Goal: Task Accomplishment & Management: Use online tool/utility

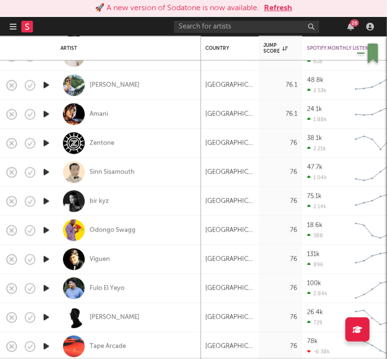
drag, startPoint x: 173, startPoint y: 196, endPoint x: 153, endPoint y: 202, distance: 21.0
click at [173, 196] on div "bir kyz" at bounding box center [129, 201] width 136 height 29
select select "1w"
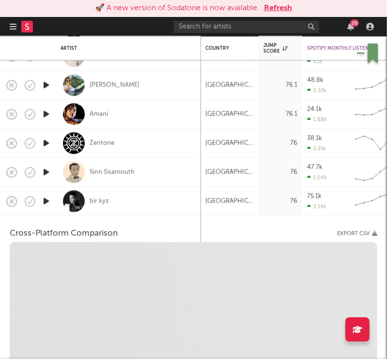
select select "1w"
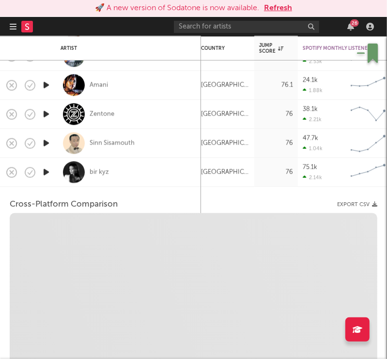
select select "1m"
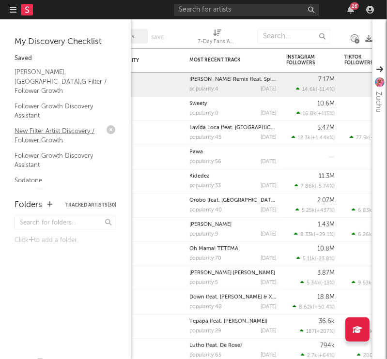
click at [39, 126] on link "New Filter Artist Discovery / Follower Growth" at bounding box center [61, 136] width 92 height 20
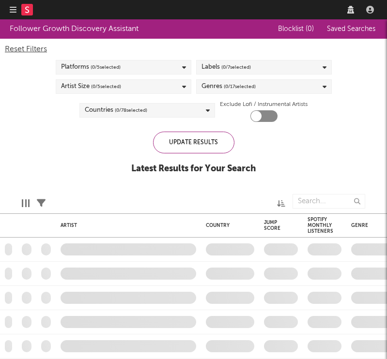
checkbox input "true"
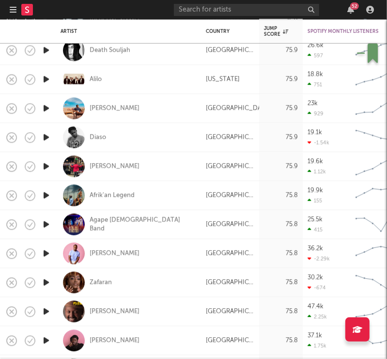
click at [254, 134] on div "[GEOGRAPHIC_DATA]" at bounding box center [230, 137] width 58 height 29
select select "1w"
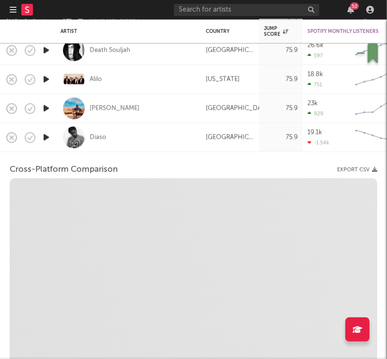
select select "1w"
select select "1m"
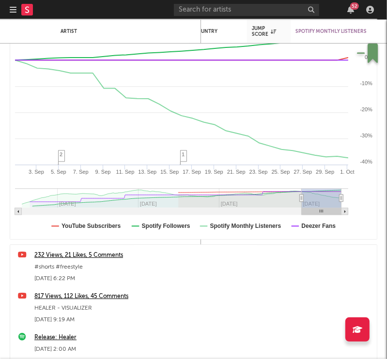
click at [17, 214] on rect at bounding box center [18, 211] width 7 height 7
type input "[DATE]"
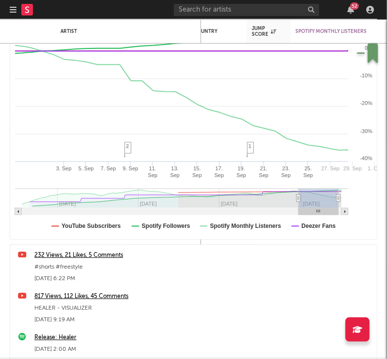
select select "1m"
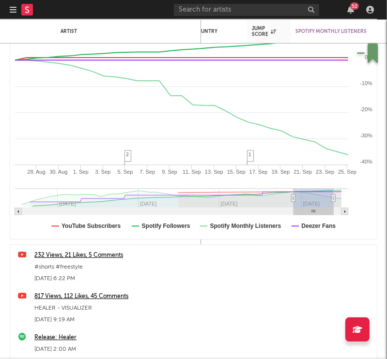
click at [345, 213] on rect at bounding box center [344, 211] width 7 height 7
type input "[DATE]"
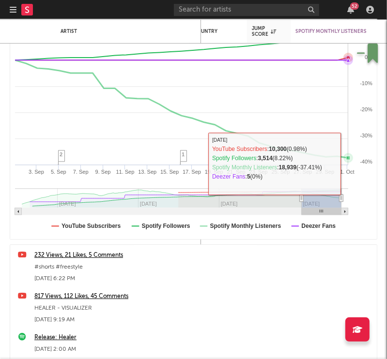
click at [345, 163] on rect at bounding box center [193, 112] width 367 height 253
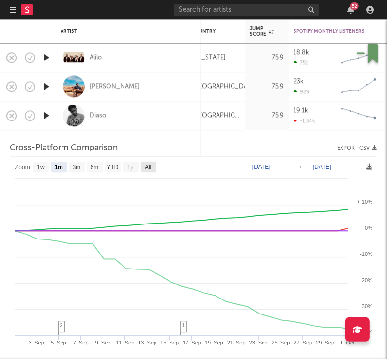
click at [150, 168] on text "All" at bounding box center [148, 167] width 6 height 7
select select "All"
type input "[DATE]"
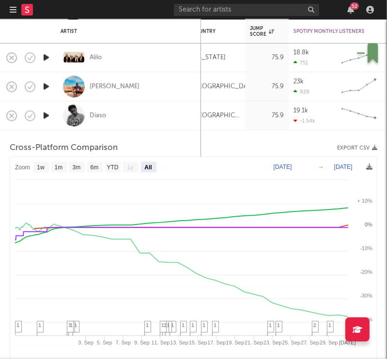
select select "All"
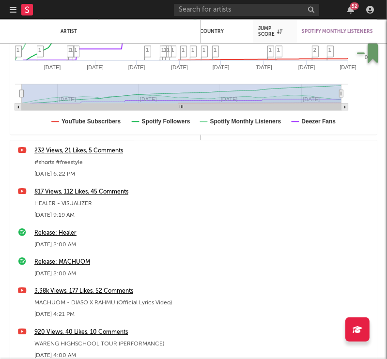
click at [31, 12] on rect at bounding box center [27, 10] width 12 height 12
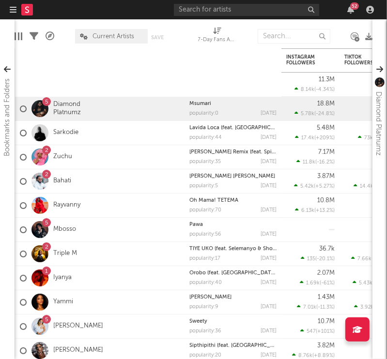
click at [12, 9] on icon "button" at bounding box center [13, 10] width 7 height 8
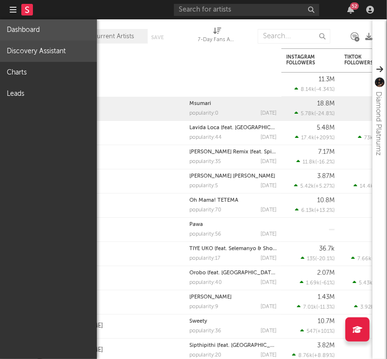
click at [21, 54] on link "Discovery Assistant" at bounding box center [48, 51] width 97 height 21
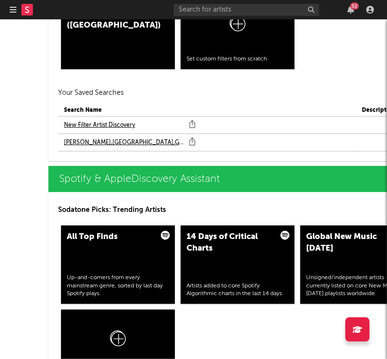
scroll to position [1080, 0]
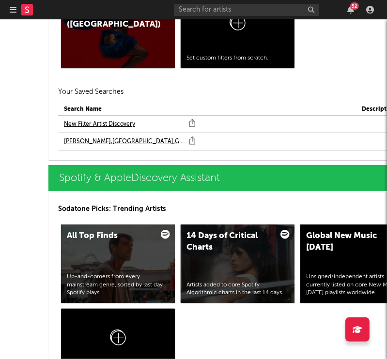
click at [95, 122] on link "New Filter Artist Discovery" at bounding box center [99, 125] width 71 height 12
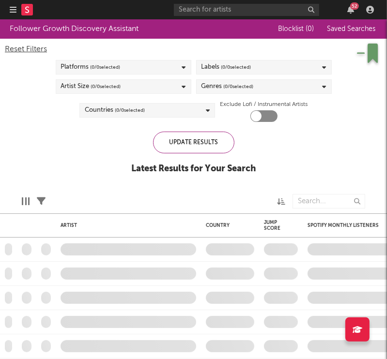
checkbox input "true"
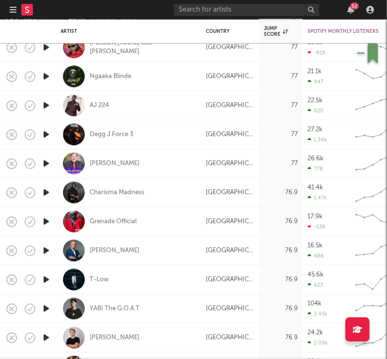
click at [197, 65] on div "Ngaaka Blinde" at bounding box center [128, 76] width 145 height 29
select select "1w"
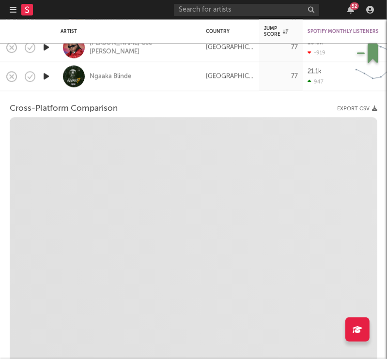
select select "6m"
select select "1m"
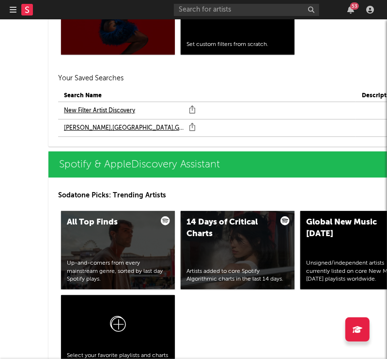
scroll to position [1121, 0]
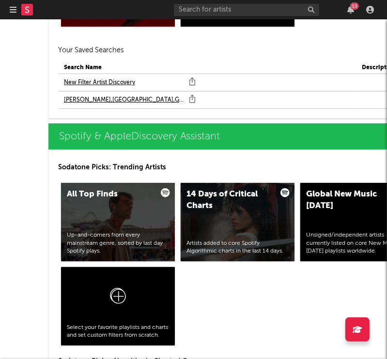
click at [92, 79] on link "New Filter Artist Discovery" at bounding box center [99, 83] width 71 height 12
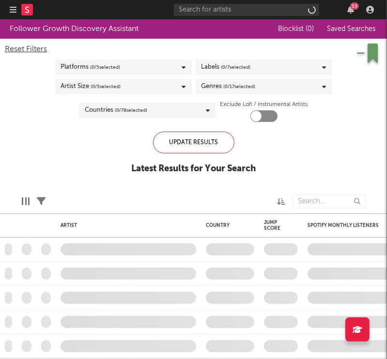
checkbox input "true"
